Goal: Task Accomplishment & Management: Manage account settings

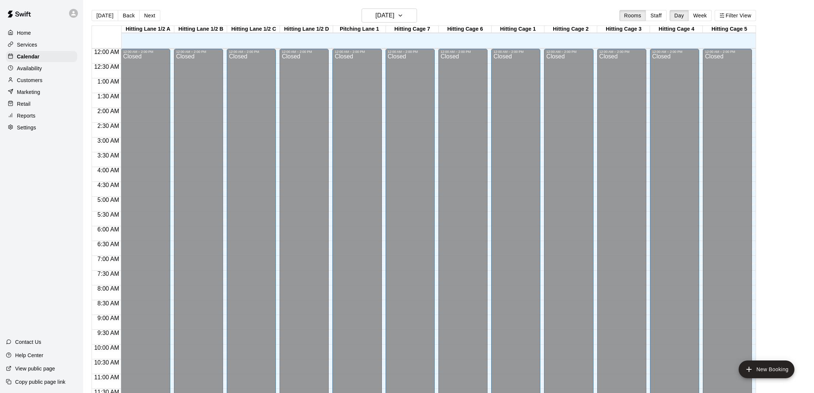
scroll to position [358, 0]
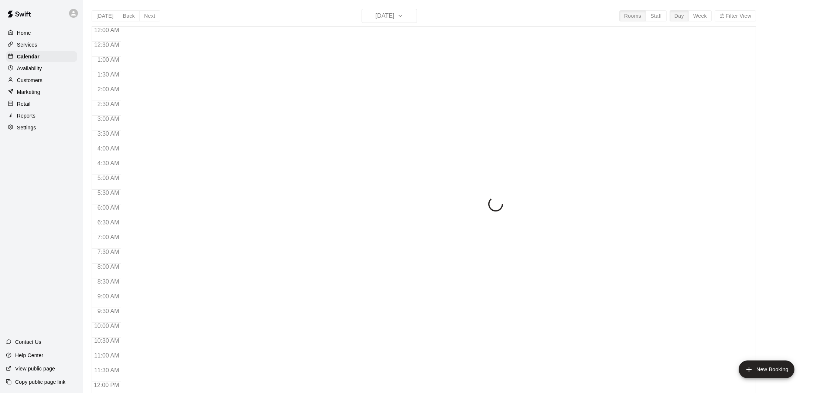
scroll to position [335, 0]
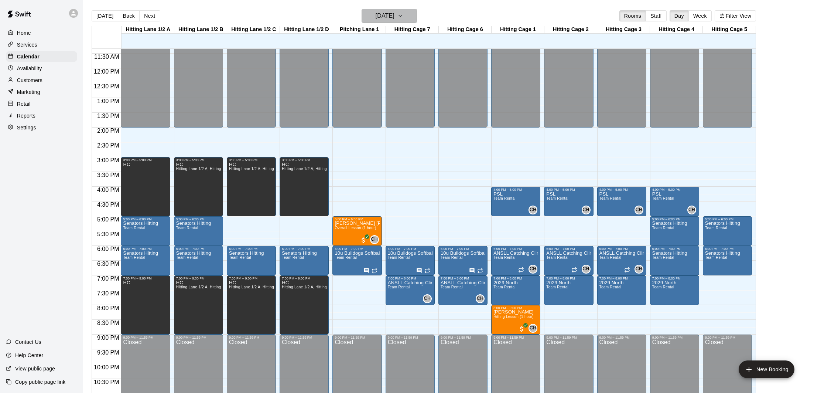
click at [394, 16] on h6 "[DATE]" at bounding box center [385, 16] width 19 height 10
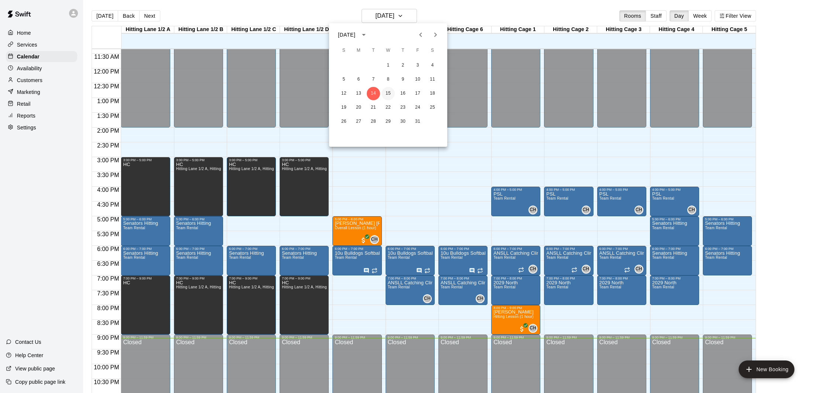
click at [389, 95] on button "15" at bounding box center [388, 93] width 13 height 13
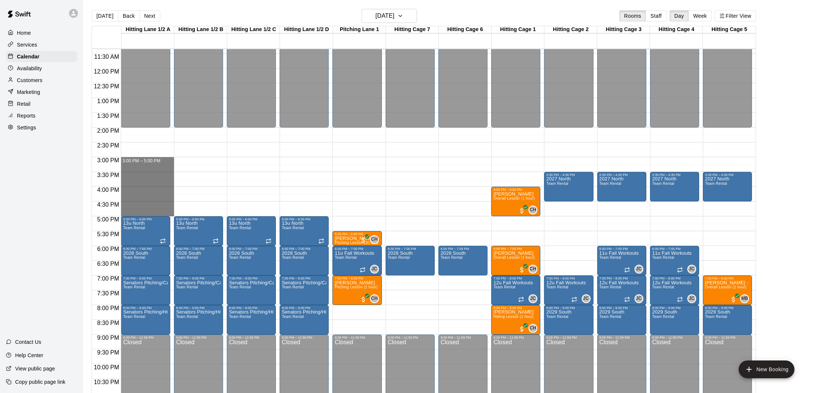
drag, startPoint x: 141, startPoint y: 161, endPoint x: 144, endPoint y: 211, distance: 50.0
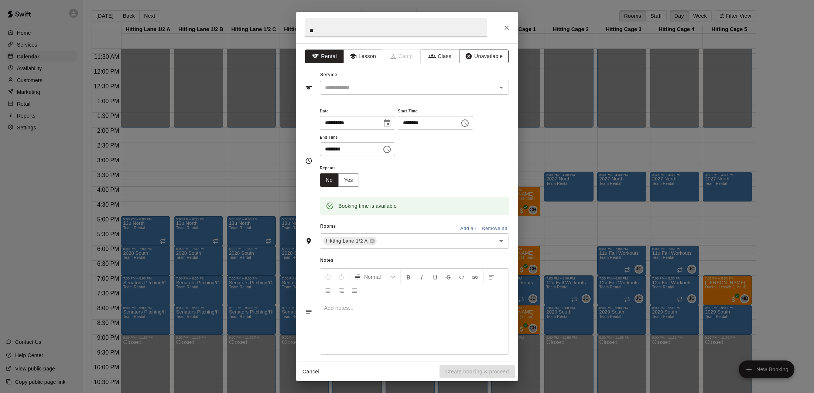
type input "**"
click at [481, 52] on button "Unavailable" at bounding box center [483, 56] width 49 height 14
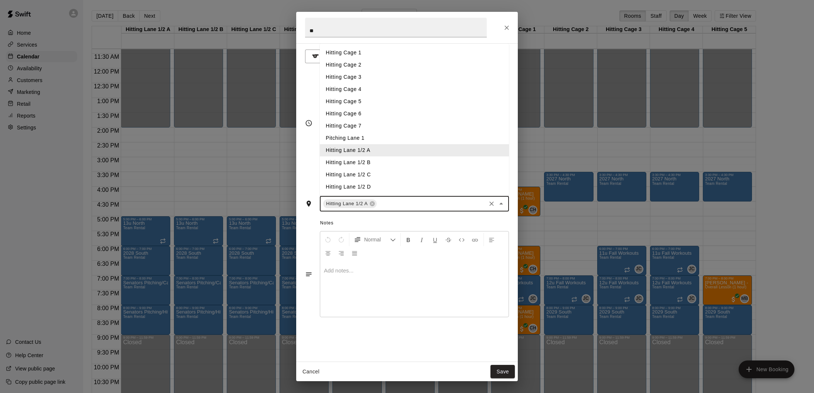
click at [394, 202] on input "text" at bounding box center [431, 203] width 107 height 9
click at [388, 158] on li "Hitting Lane 1/2 B" at bounding box center [414, 162] width 189 height 12
click at [442, 206] on input "text" at bounding box center [459, 203] width 51 height 9
click at [375, 178] on li "Hitting Lane 1/2 C" at bounding box center [414, 174] width 189 height 12
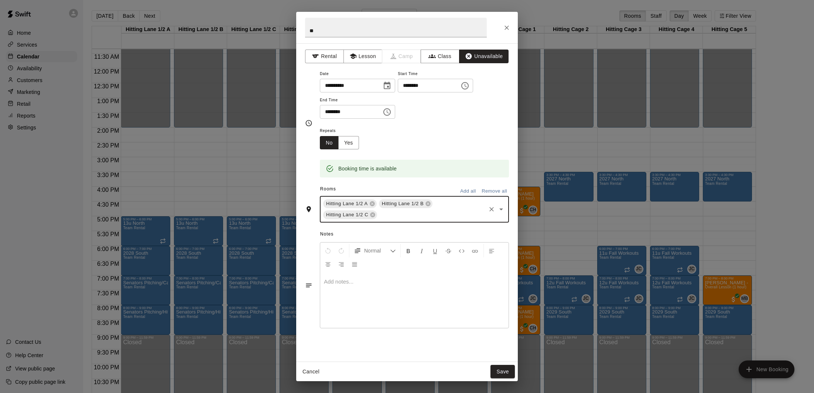
click at [452, 208] on div "Hitting Lane 1/2 A Hitting Lane 1/2 B Hitting Lane 1/2 C ​" at bounding box center [414, 209] width 189 height 27
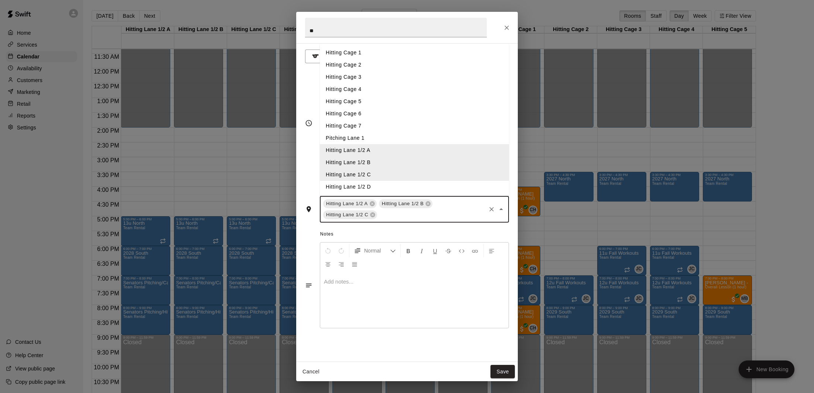
click at [396, 185] on li "Hitting Lane 1/2 D" at bounding box center [414, 187] width 189 height 12
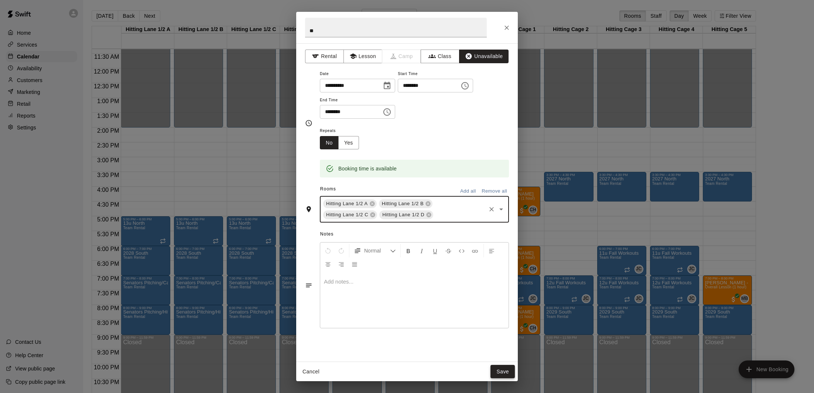
click at [500, 372] on button "Save" at bounding box center [503, 372] width 24 height 14
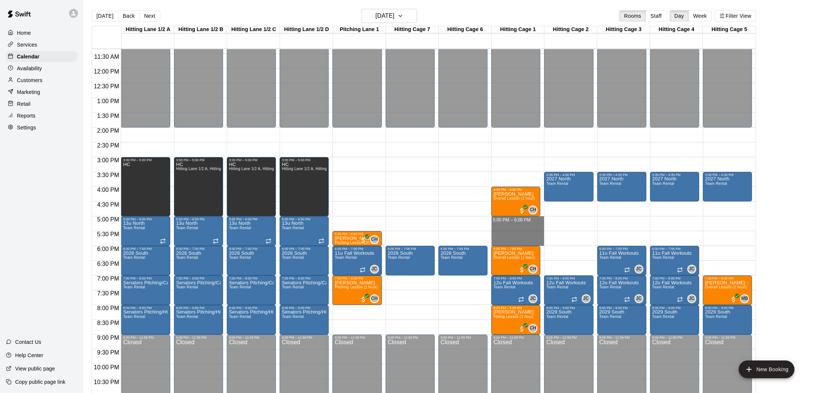
drag, startPoint x: 512, startPoint y: 218, endPoint x: 513, endPoint y: 242, distance: 23.7
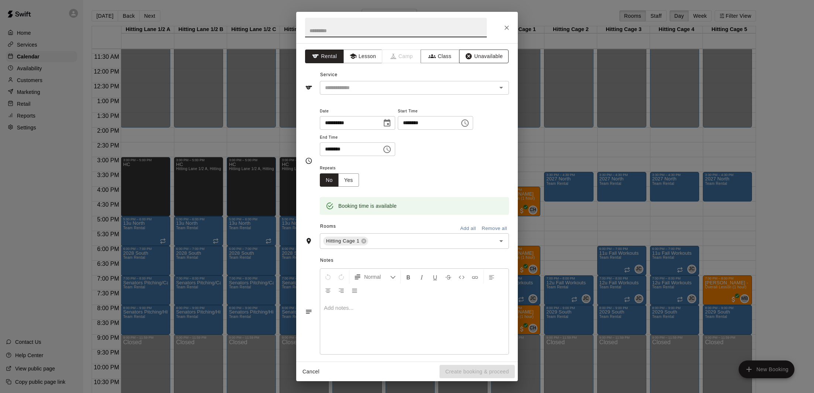
drag, startPoint x: 471, startPoint y: 59, endPoint x: 462, endPoint y: 56, distance: 8.9
click at [471, 59] on icon "button" at bounding box center [468, 55] width 7 height 7
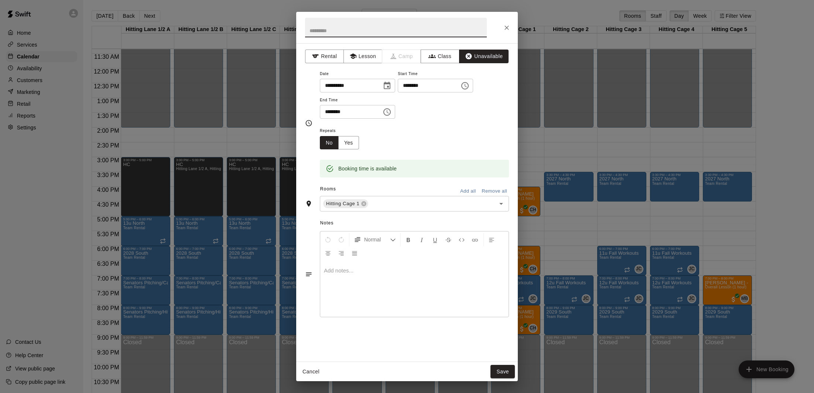
click at [378, 31] on input "text" at bounding box center [396, 28] width 182 height 20
type input "**"
click at [383, 208] on input "text" at bounding box center [427, 203] width 116 height 9
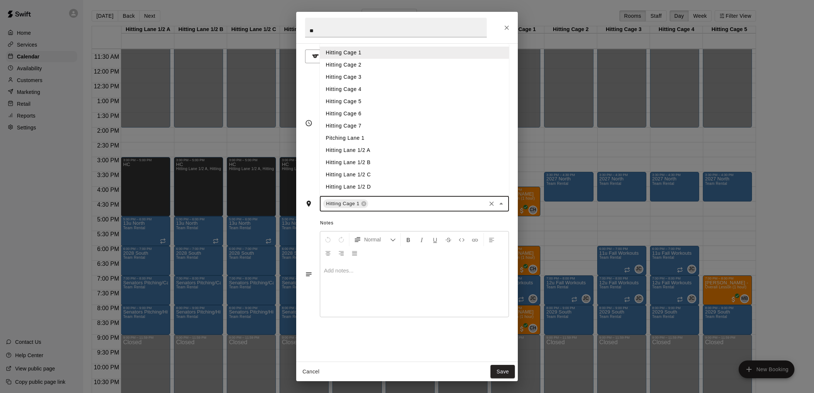
click at [385, 65] on li "Hitting Cage 2" at bounding box center [414, 65] width 189 height 12
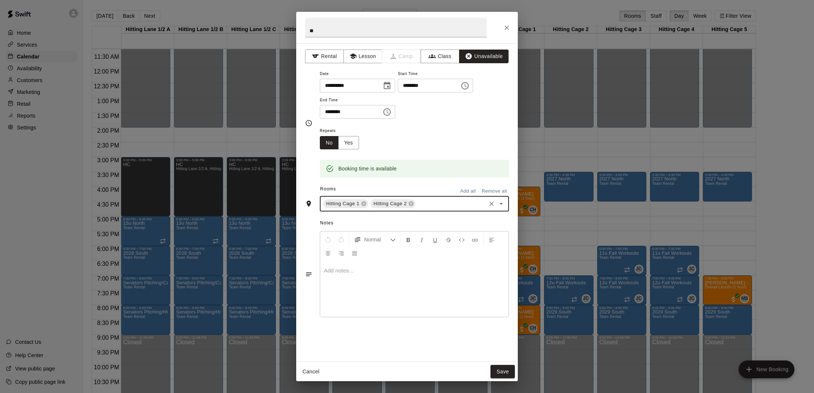
click at [441, 202] on input "text" at bounding box center [451, 203] width 68 height 9
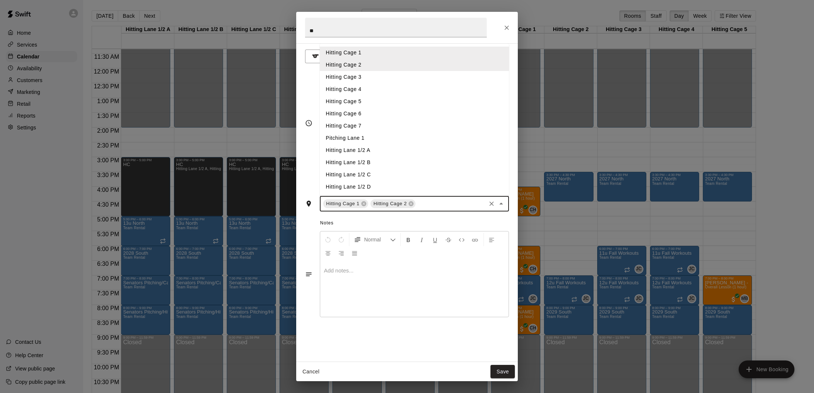
click at [372, 76] on li "Hitting Cage 3" at bounding box center [414, 77] width 189 height 12
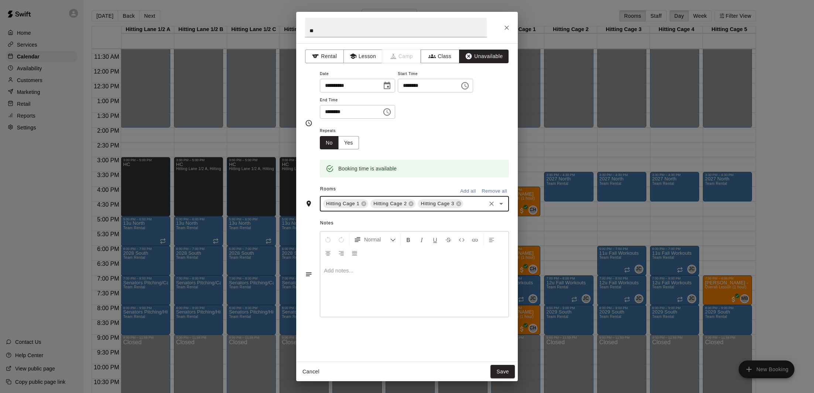
click at [467, 201] on input "text" at bounding box center [474, 203] width 21 height 9
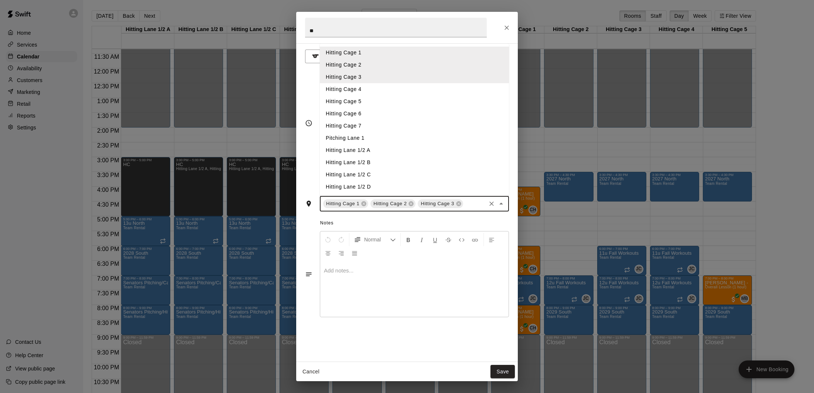
click at [385, 83] on li "Hitting Cage 4" at bounding box center [414, 89] width 189 height 12
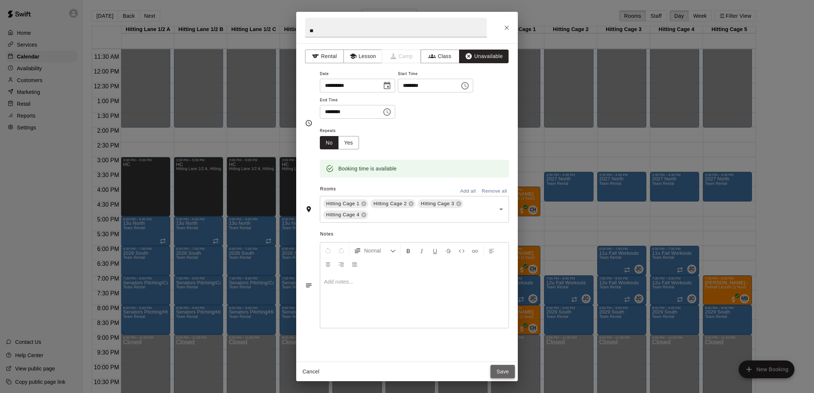
click at [503, 368] on button "Save" at bounding box center [503, 372] width 24 height 14
